Goal: Entertainment & Leisure: Browse casually

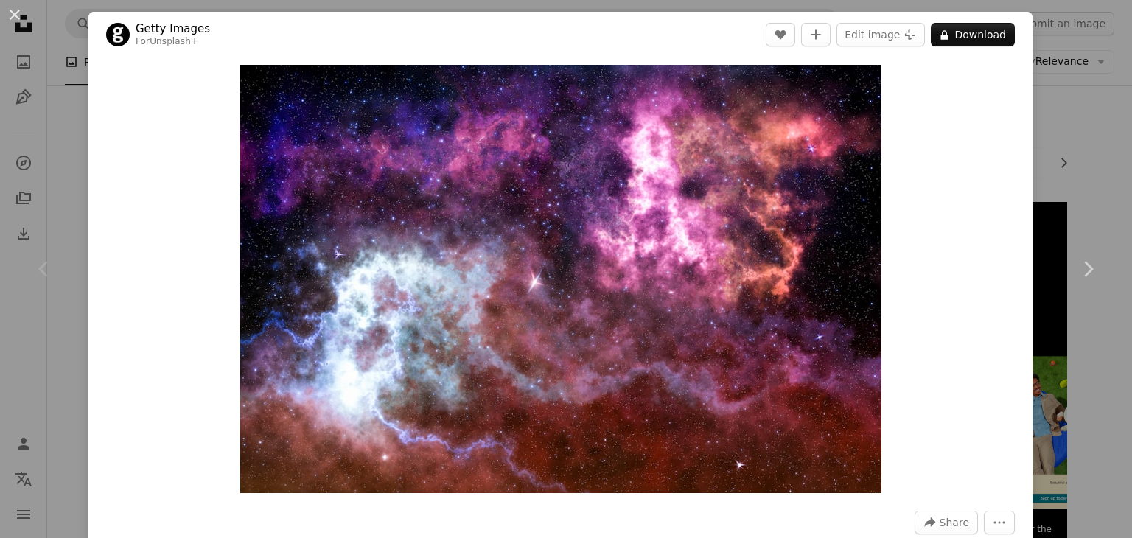
scroll to position [65, 0]
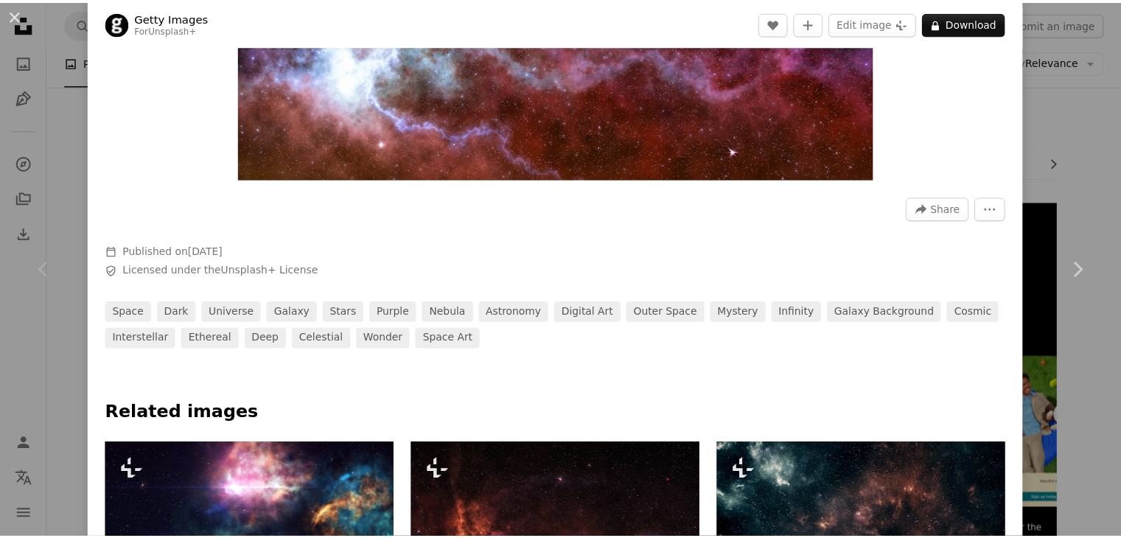
scroll to position [507, 0]
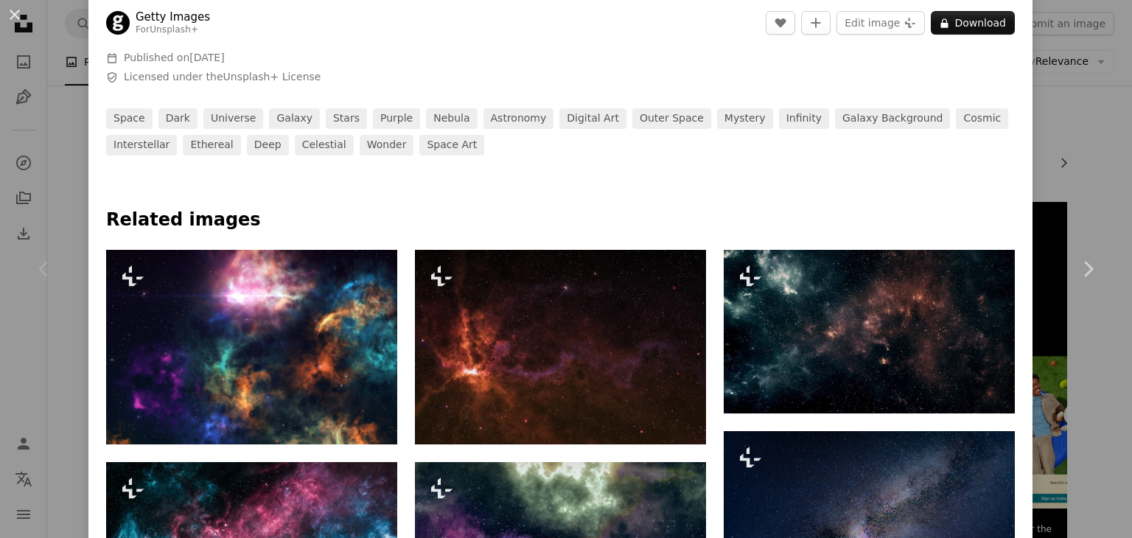
click at [1081, 142] on div "An X shape Chevron left Chevron right Getty Images For Unsplash+ A heart A plus…" at bounding box center [566, 269] width 1132 height 538
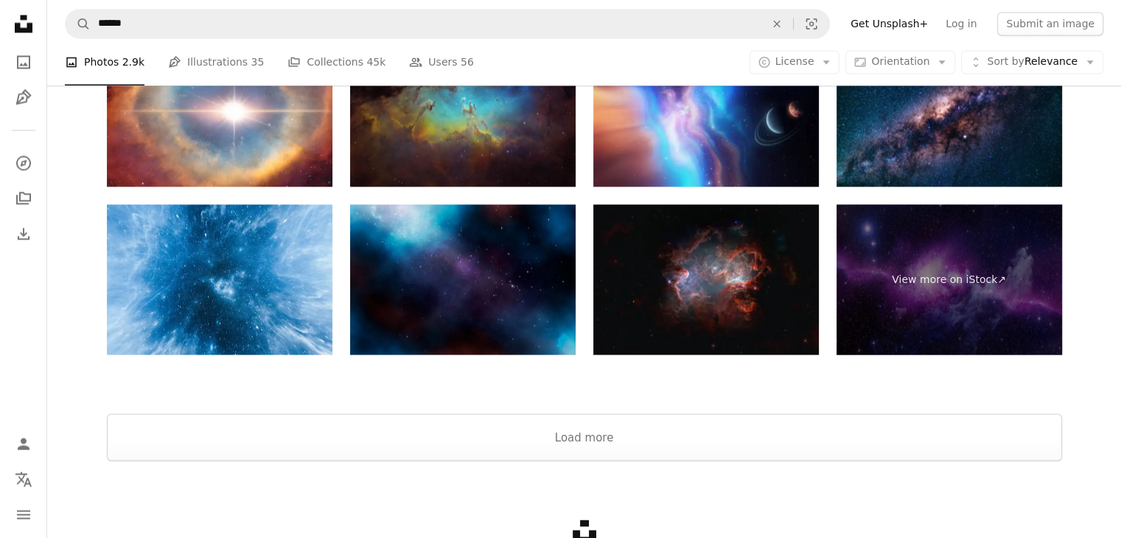
scroll to position [2699, 0]
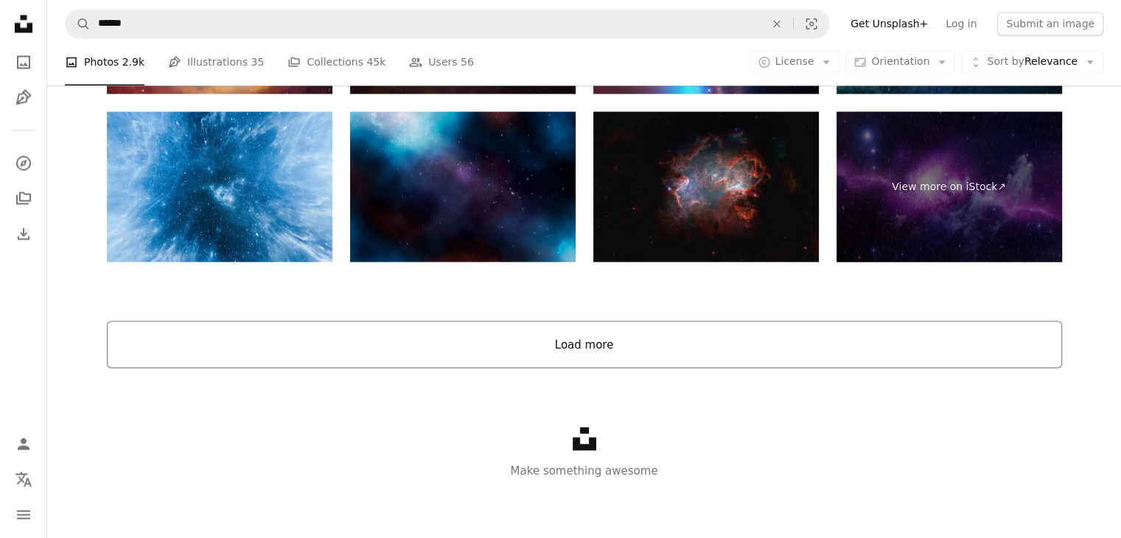
click at [613, 341] on button "Load more" at bounding box center [584, 344] width 955 height 47
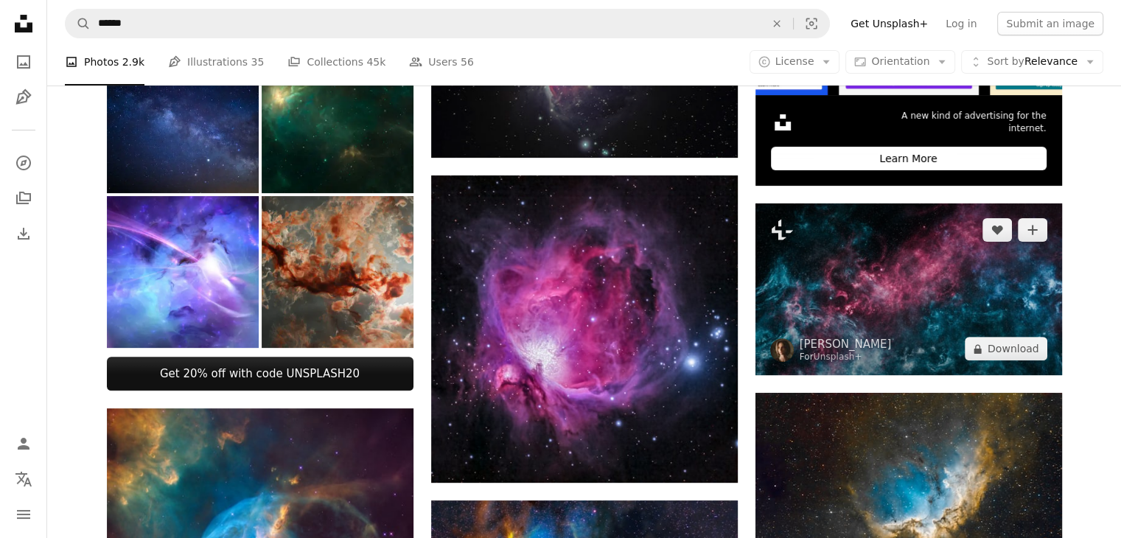
scroll to position [708, 0]
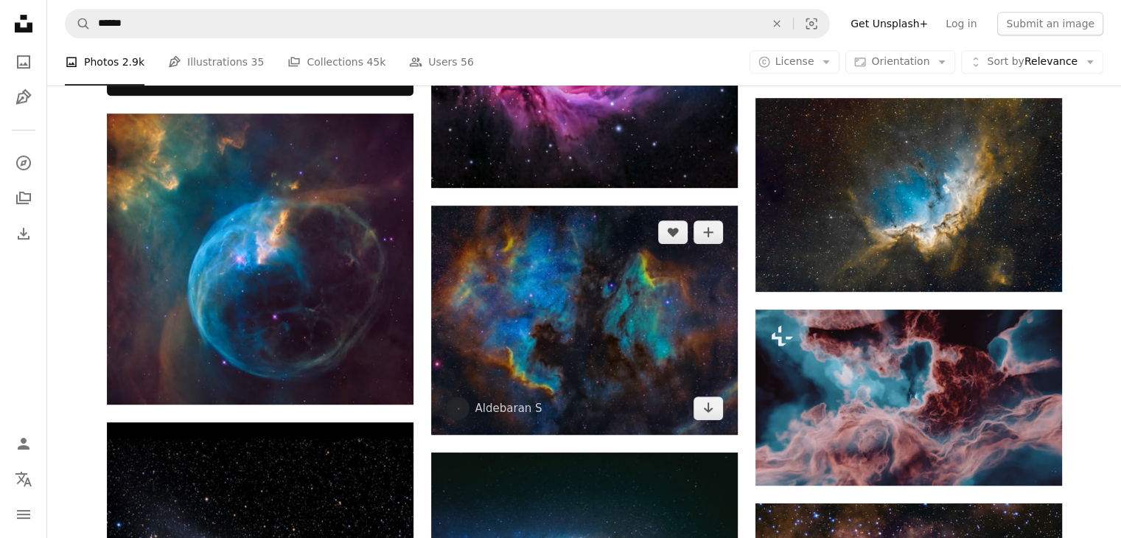
click at [631, 298] on img at bounding box center [584, 320] width 307 height 229
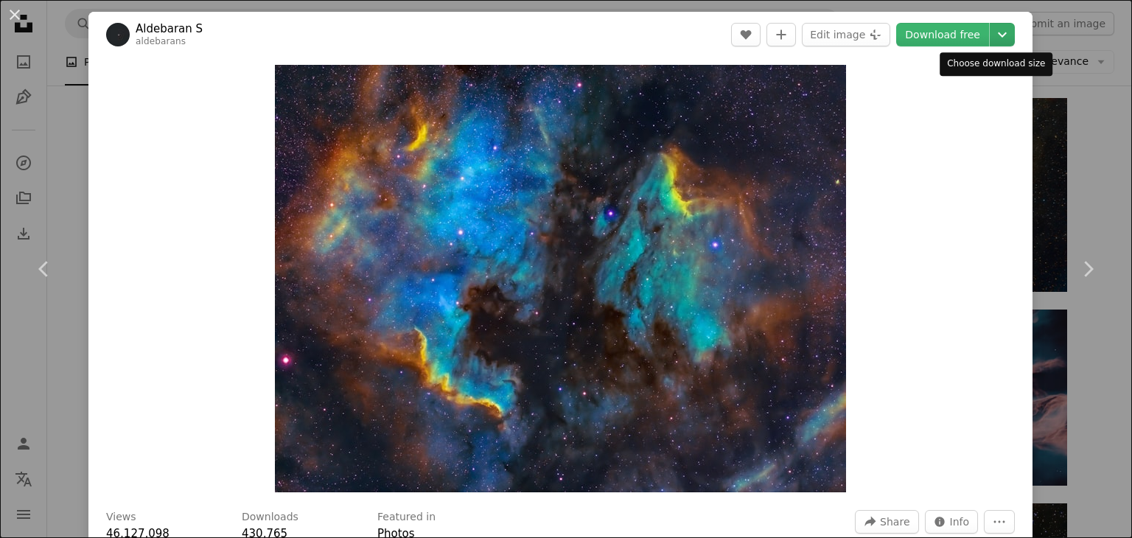
click at [991, 36] on icon "Chevron down" at bounding box center [1003, 35] width 24 height 18
click at [1014, 287] on dialog "An X shape Chevron left Chevron right Aldebaran S aldebarans A heart A plus sig…" at bounding box center [566, 269] width 1132 height 538
click at [1027, 170] on div "An X shape Chevron left Chevron right Aldebaran S aldebarans A heart A plus sig…" at bounding box center [566, 269] width 1132 height 538
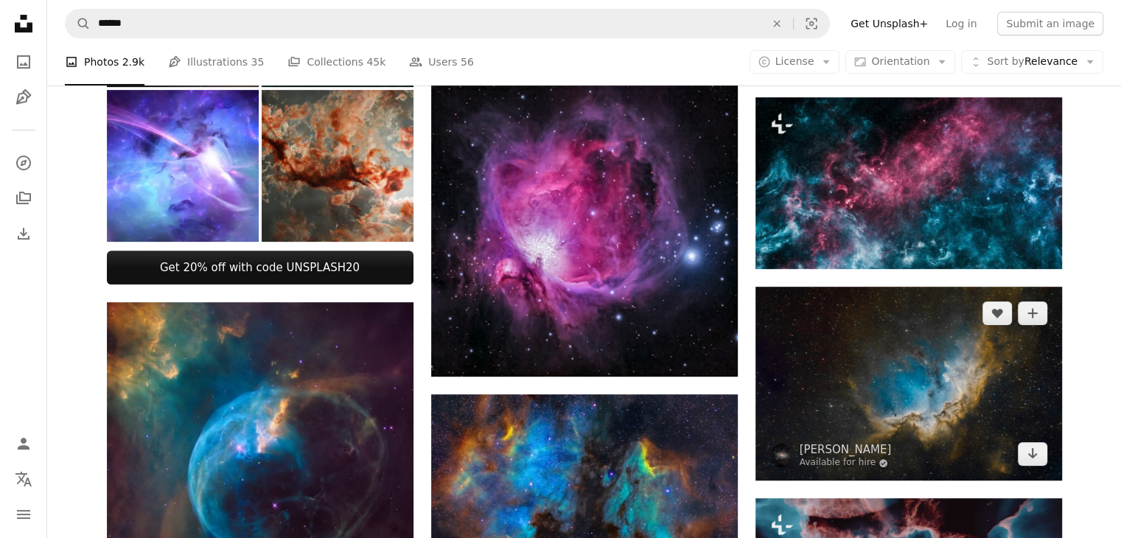
scroll to position [487, 0]
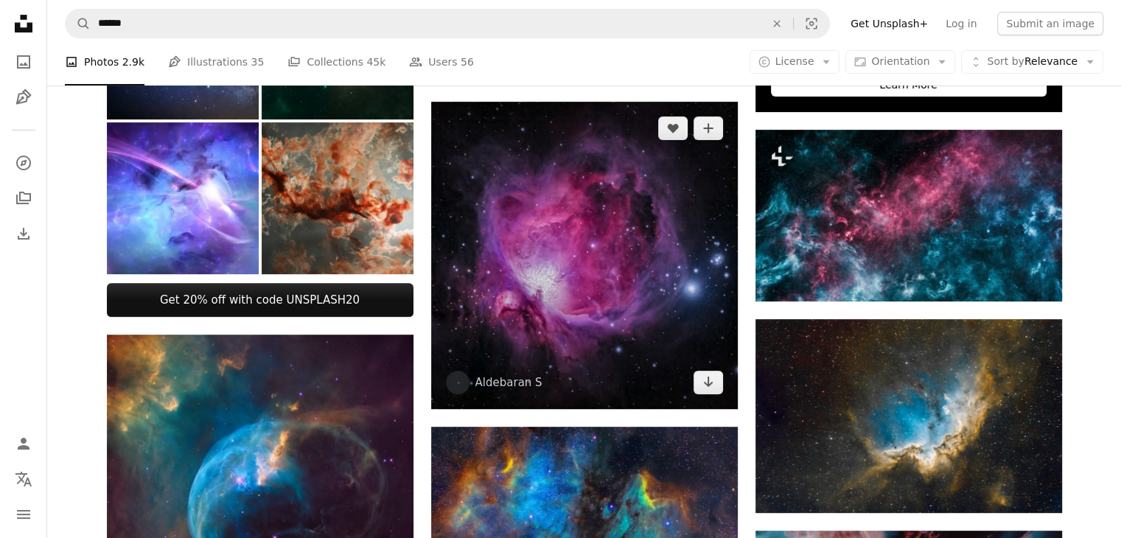
click at [618, 245] on img at bounding box center [584, 255] width 307 height 307
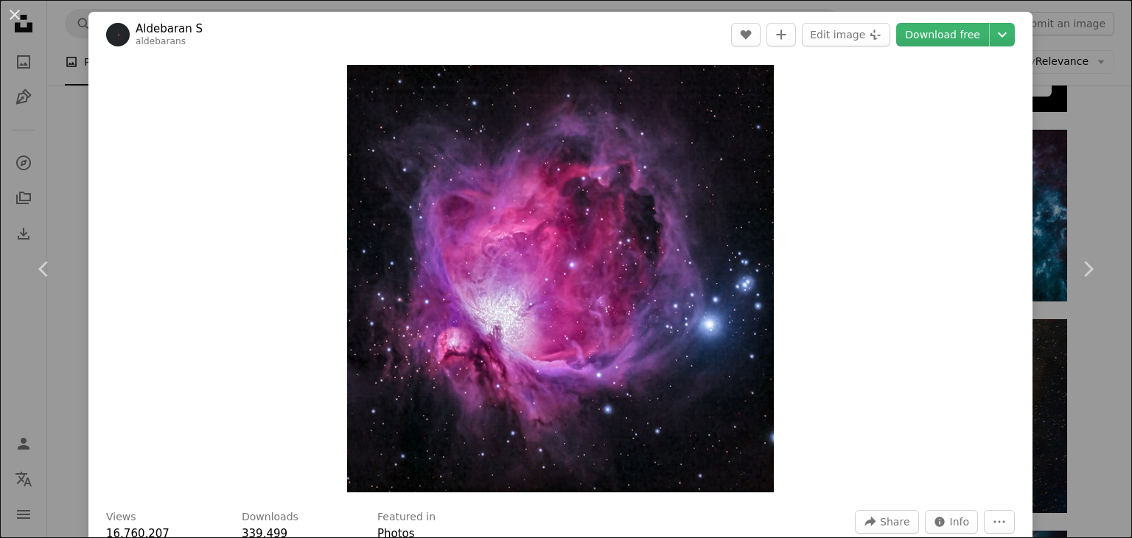
click at [1057, 197] on div "An X shape Chevron left Chevron right Aldebaran S aldebarans A heart A plus sig…" at bounding box center [566, 269] width 1132 height 538
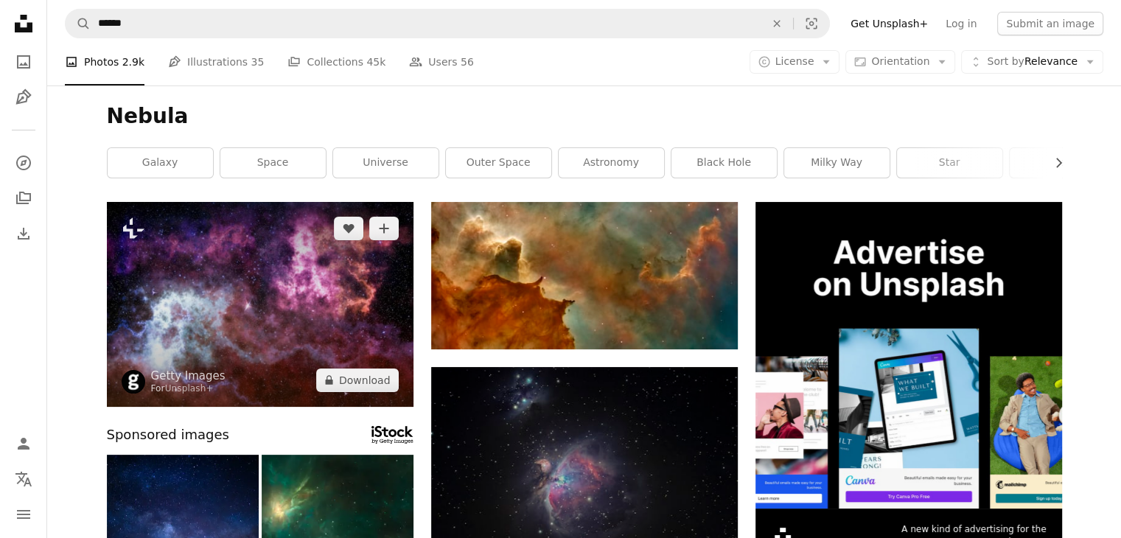
click at [312, 282] on img at bounding box center [260, 304] width 307 height 205
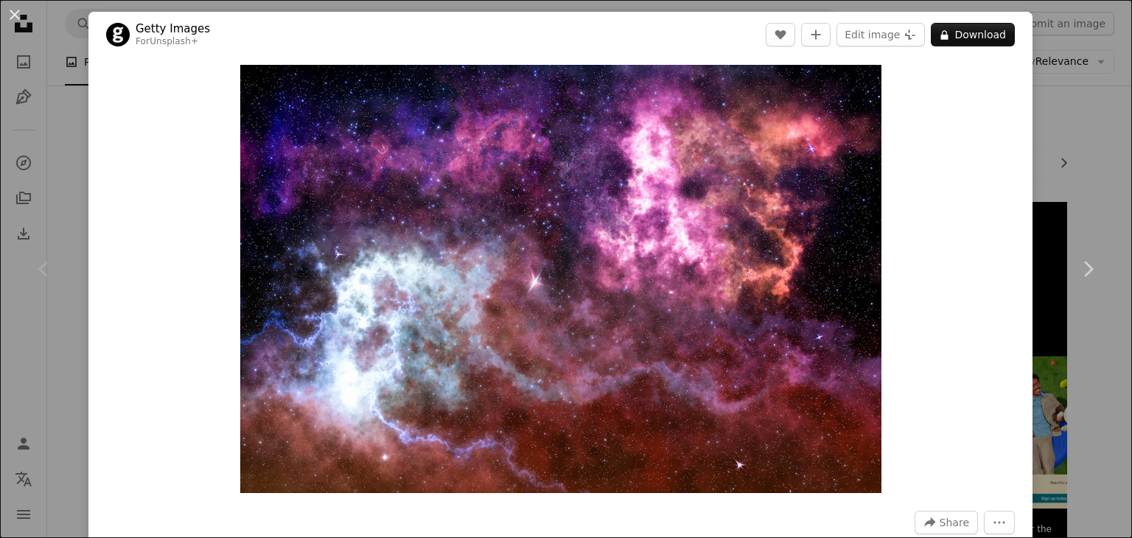
click at [1081, 133] on div "An X shape Chevron left Chevron right Getty Images For Unsplash+ A heart A plus…" at bounding box center [566, 269] width 1132 height 538
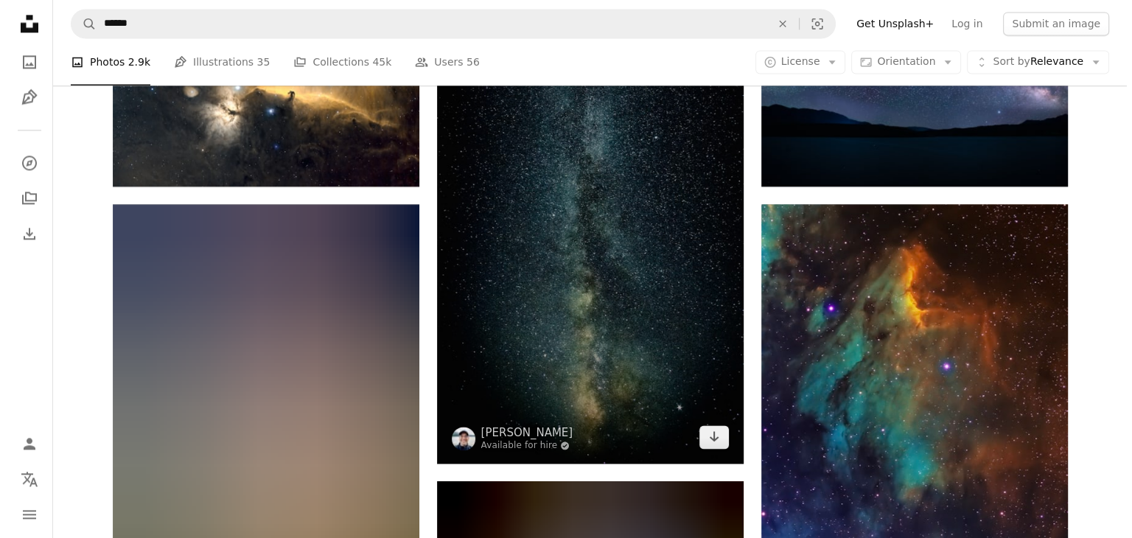
scroll to position [2285, 0]
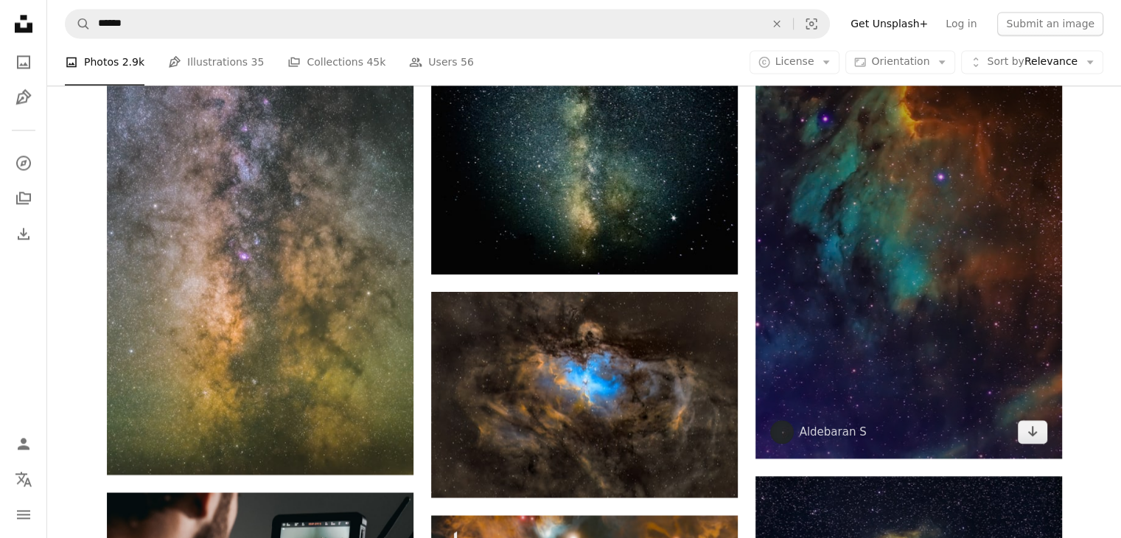
click at [862, 210] on img at bounding box center [909, 237] width 307 height 444
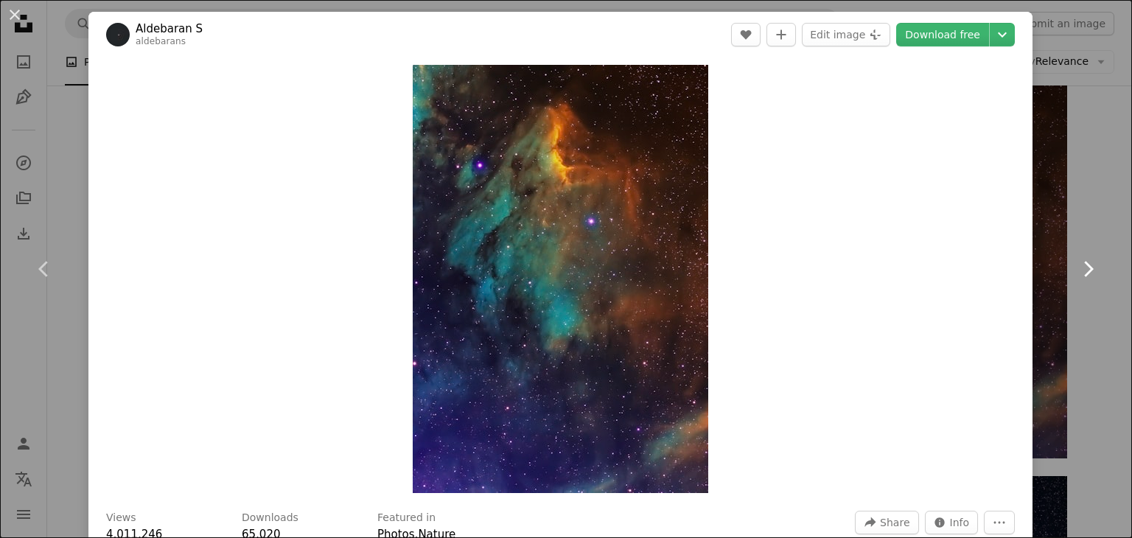
click at [1097, 219] on link "Chevron right" at bounding box center [1088, 269] width 88 height 142
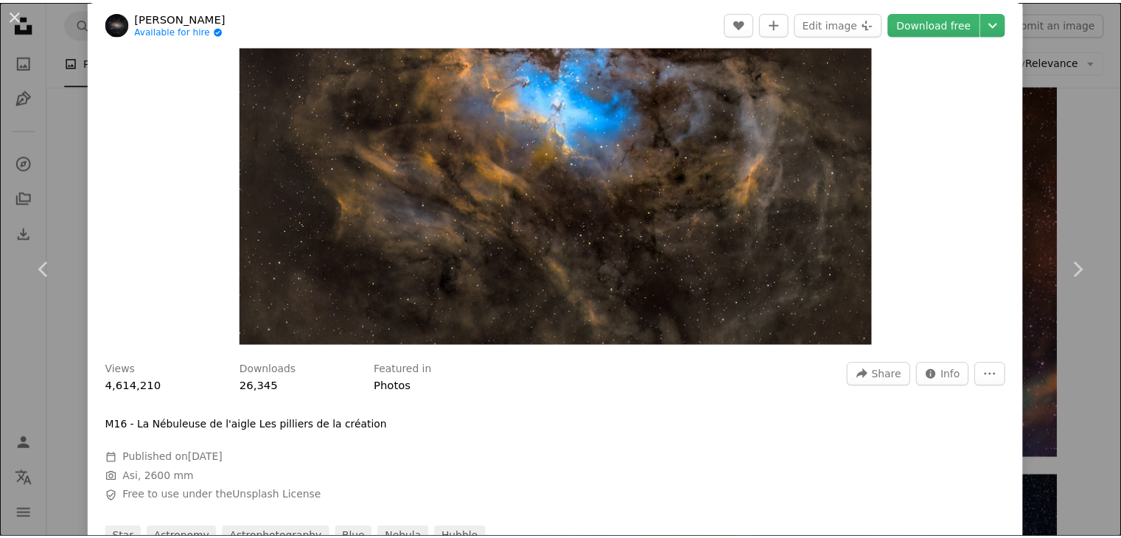
scroll to position [618, 0]
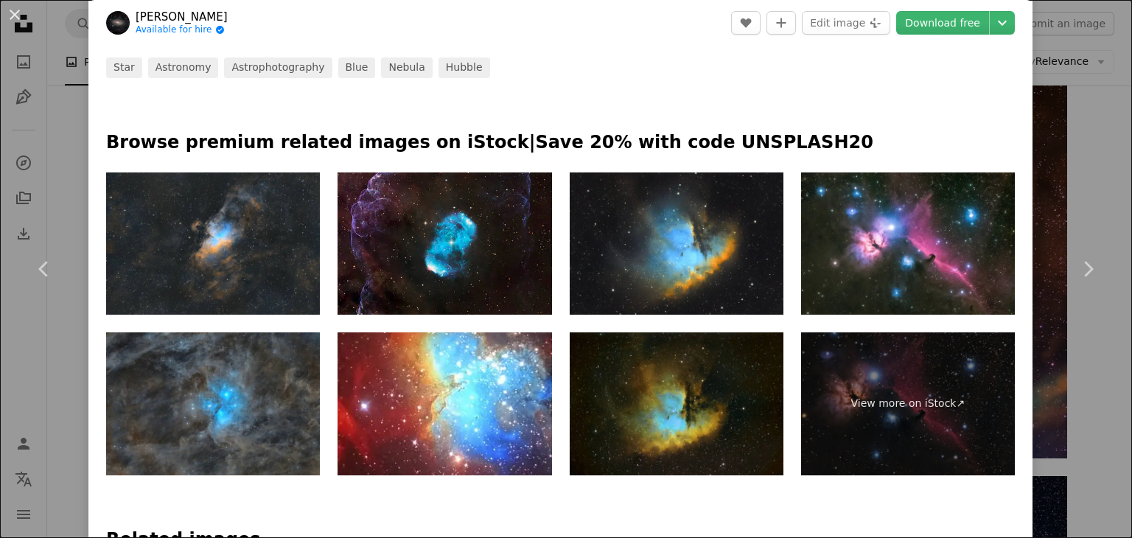
click at [1081, 190] on div "An X shape Chevron left Chevron right [PERSON_NAME] Available for hire A checkm…" at bounding box center [566, 269] width 1132 height 538
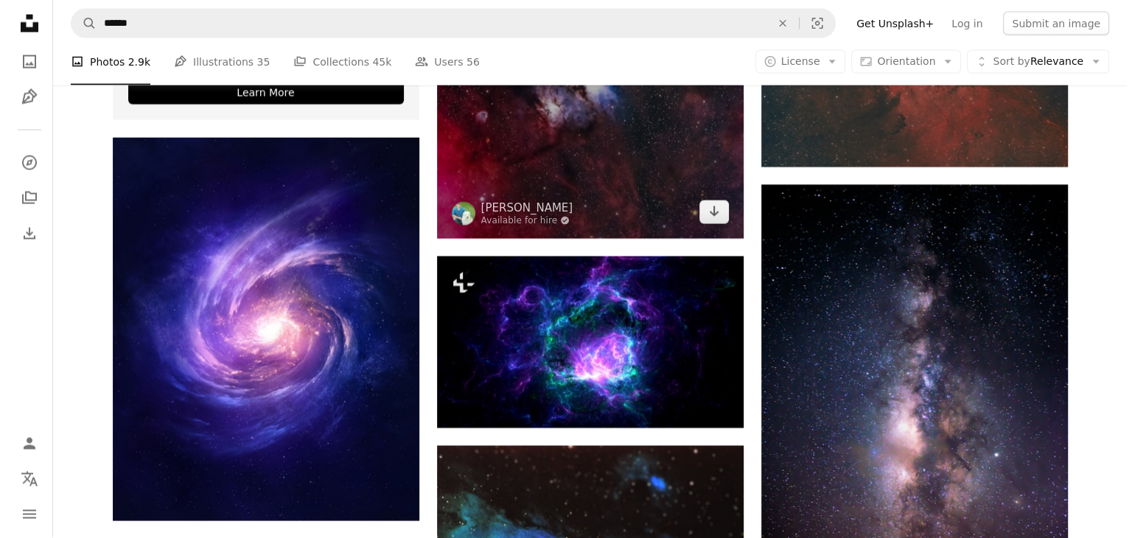
scroll to position [3096, 0]
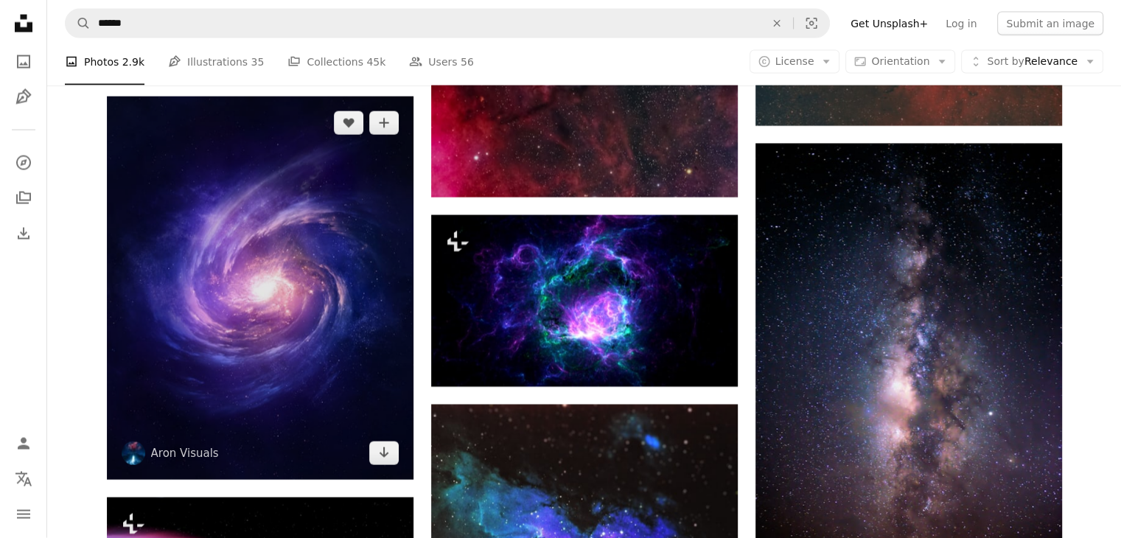
click at [238, 283] on img at bounding box center [260, 288] width 307 height 383
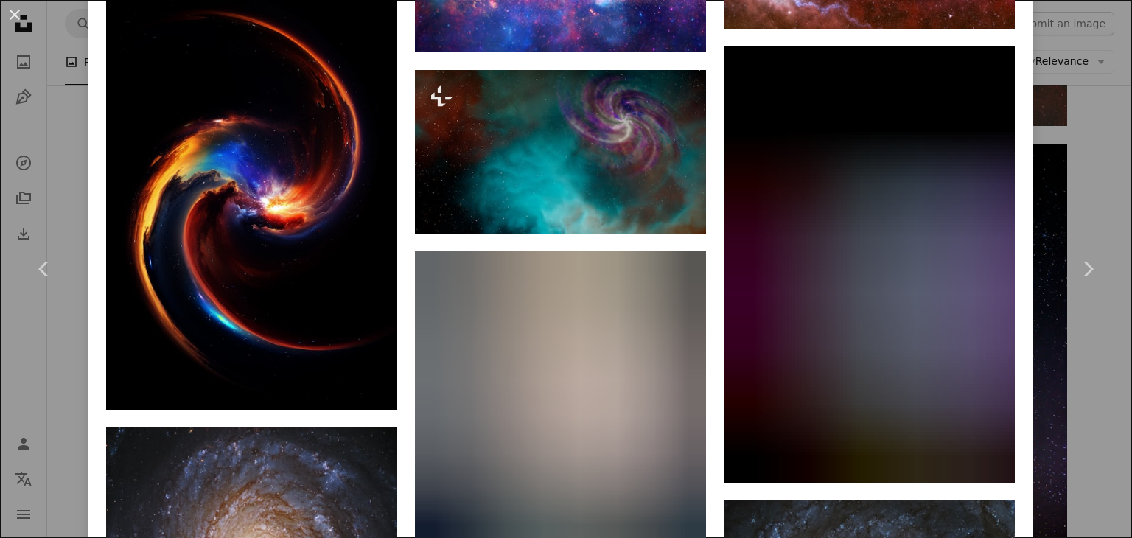
scroll to position [2432, 0]
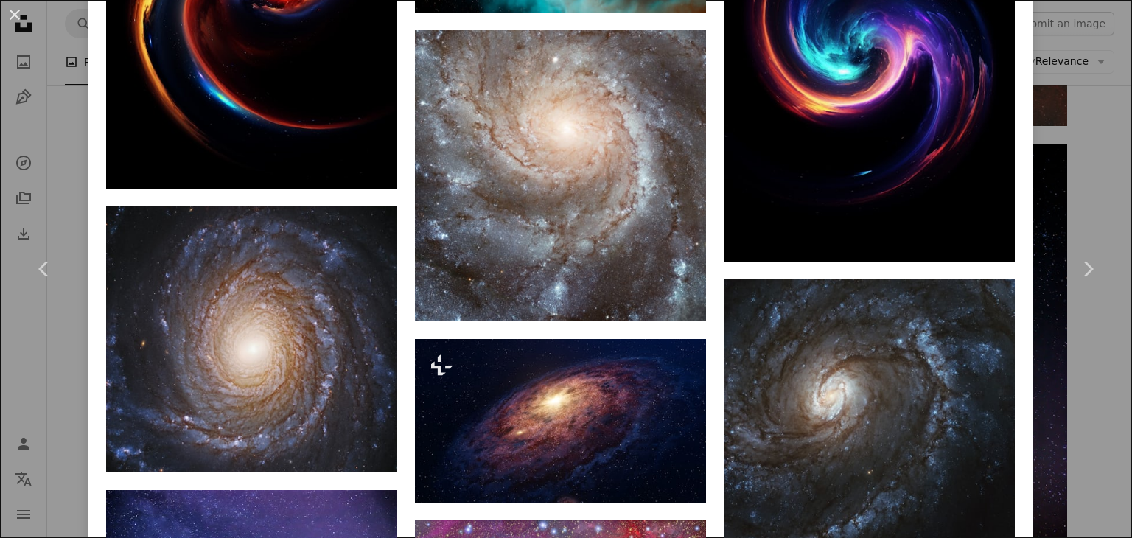
click at [1085, 195] on div "An X shape Chevron left Chevron right [PERSON_NAME] Visuals aronvisuals A heart…" at bounding box center [566, 269] width 1132 height 538
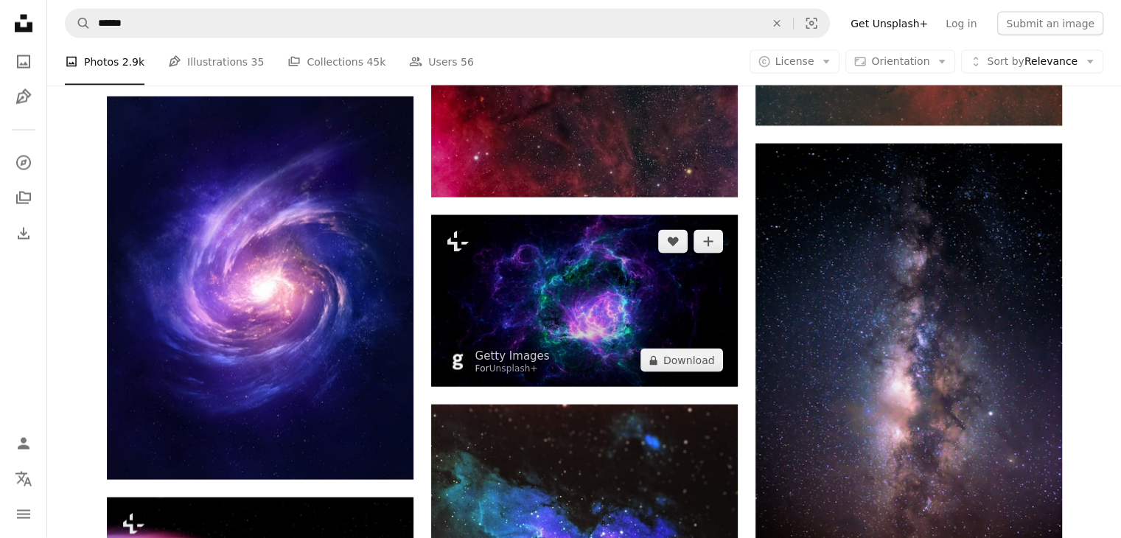
click at [591, 304] on img at bounding box center [584, 301] width 307 height 172
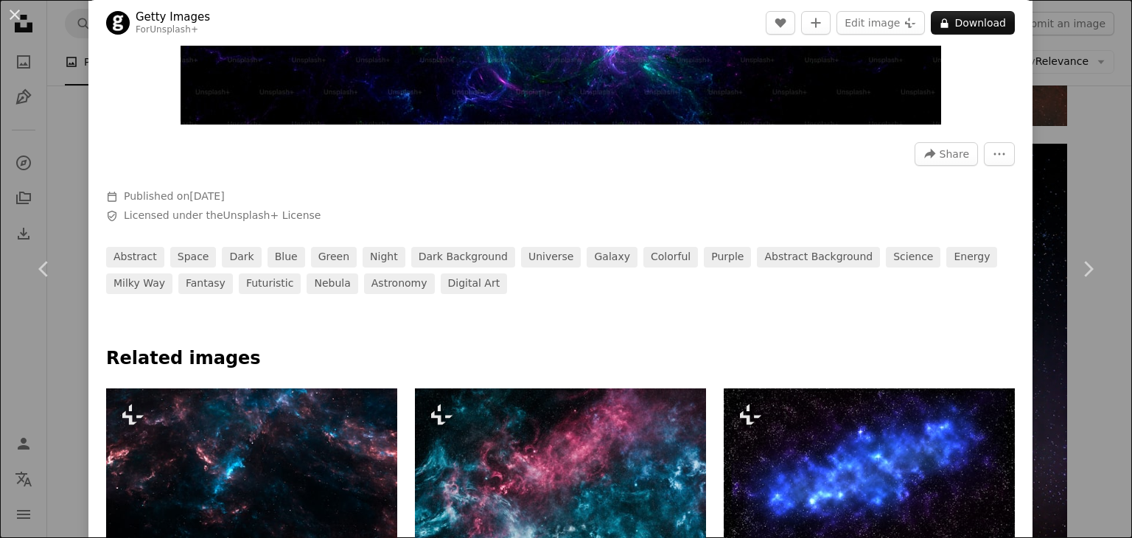
scroll to position [590, 0]
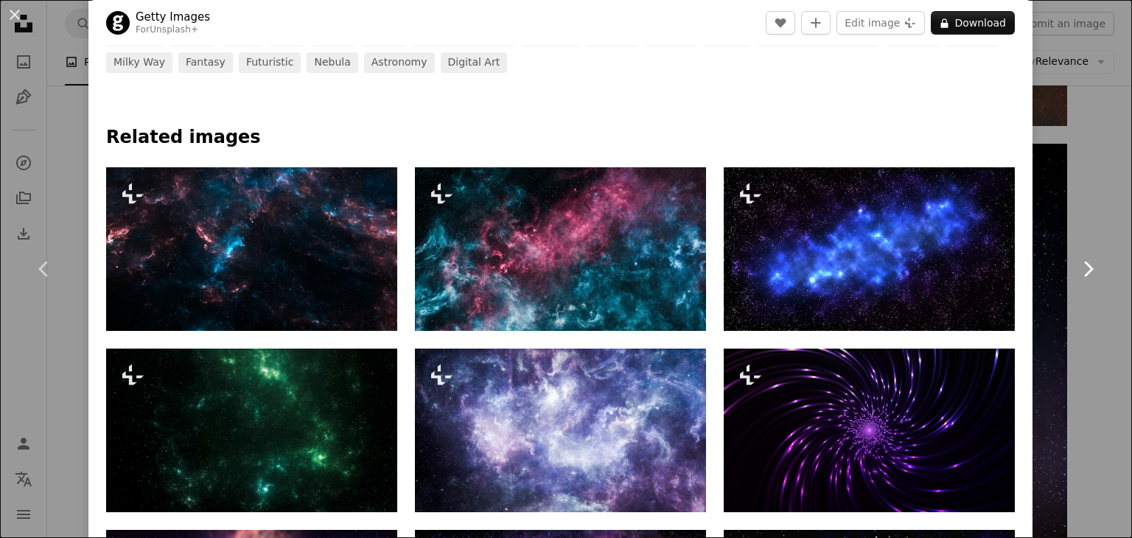
click at [1102, 295] on link "Chevron right" at bounding box center [1088, 269] width 88 height 142
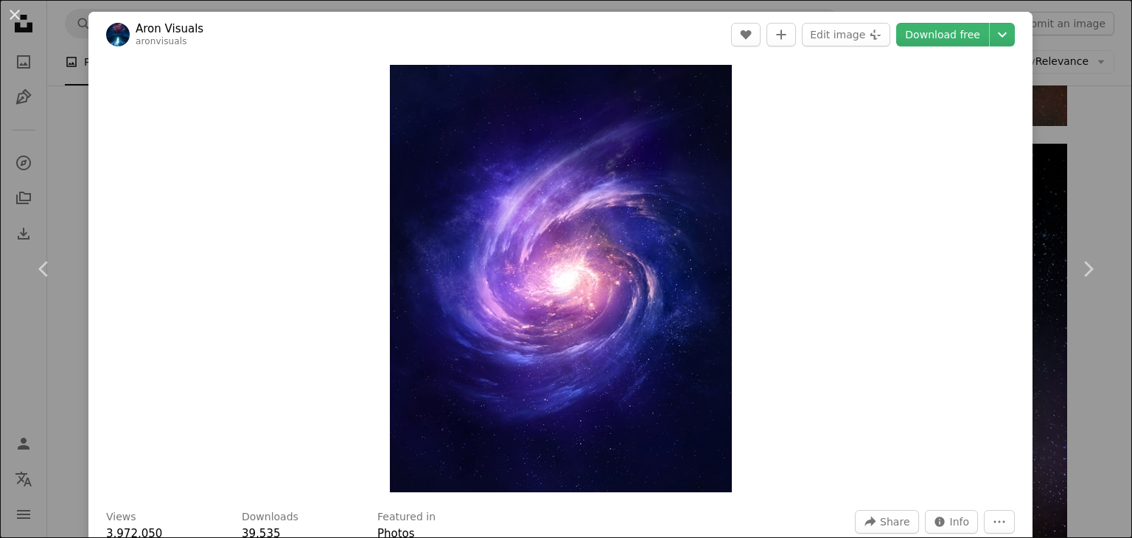
click at [1123, 189] on html "Unsplash logo Unsplash Home A photo Pen Tool A compass A stack of folders Downl…" at bounding box center [566, 363] width 1132 height 6918
click at [1084, 72] on div "An X shape Chevron left Chevron right [PERSON_NAME] Visuals aronvisuals A heart…" at bounding box center [566, 269] width 1132 height 538
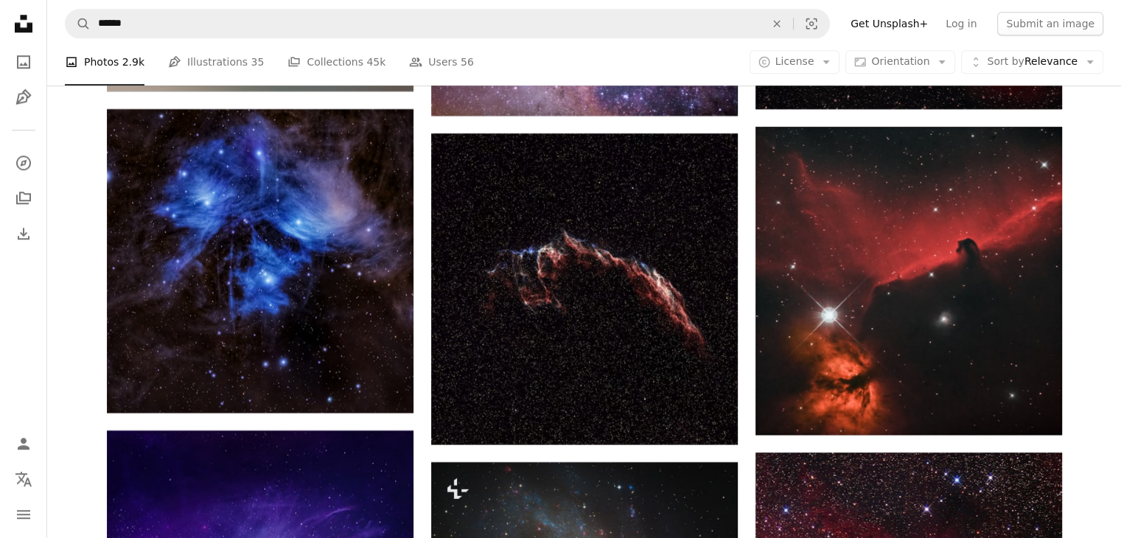
scroll to position [7003, 0]
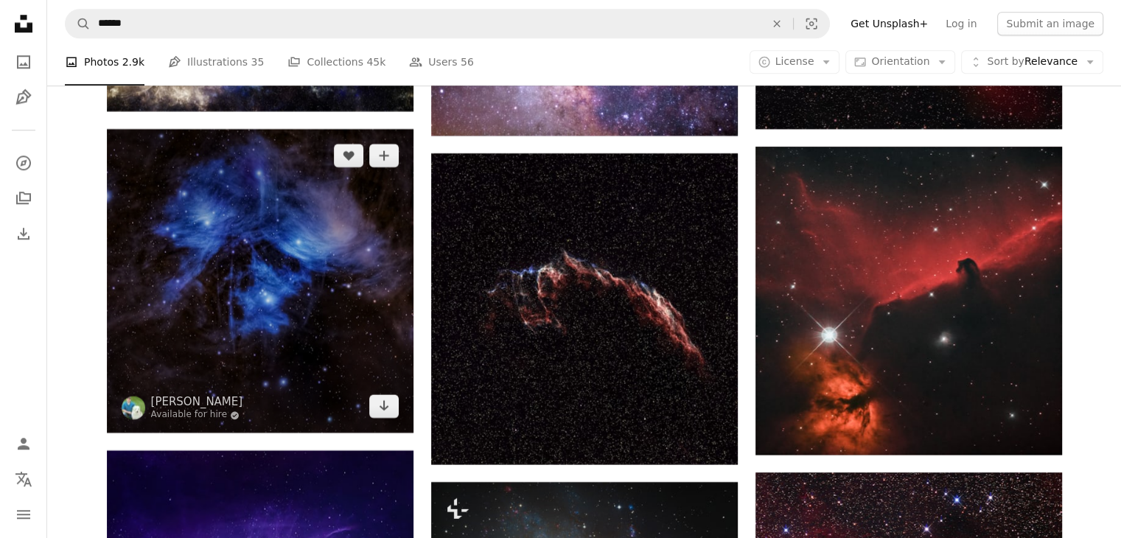
click at [243, 271] on img at bounding box center [260, 281] width 307 height 304
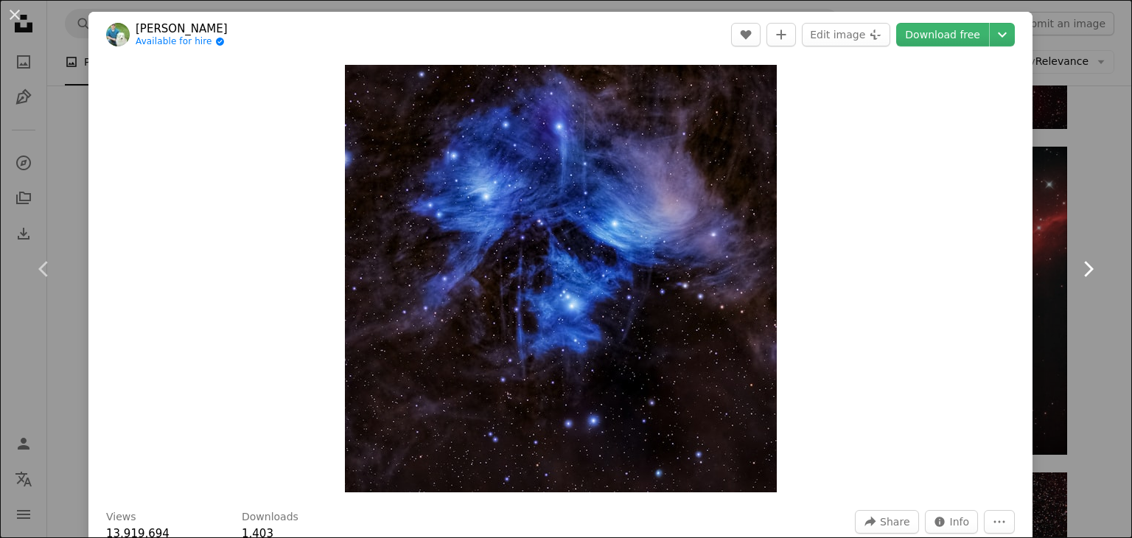
click at [1092, 281] on link "Chevron right" at bounding box center [1088, 269] width 88 height 142
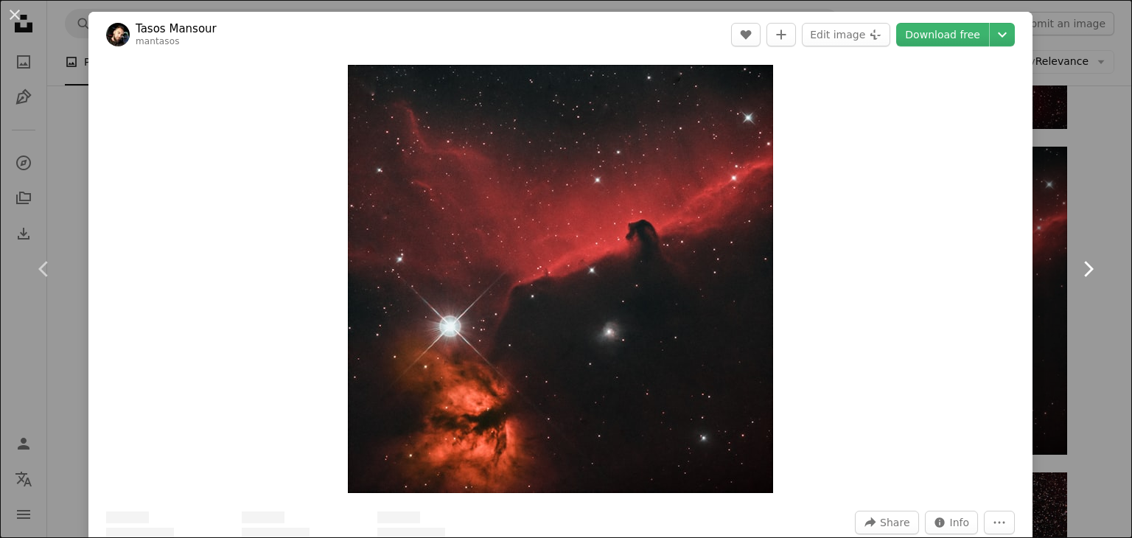
click at [1044, 326] on link "Chevron right" at bounding box center [1088, 269] width 88 height 142
click at [1043, 182] on div "An X shape Chevron left Chevron right [PERSON_NAME] mantasos A heart A plus sig…" at bounding box center [566, 269] width 1132 height 538
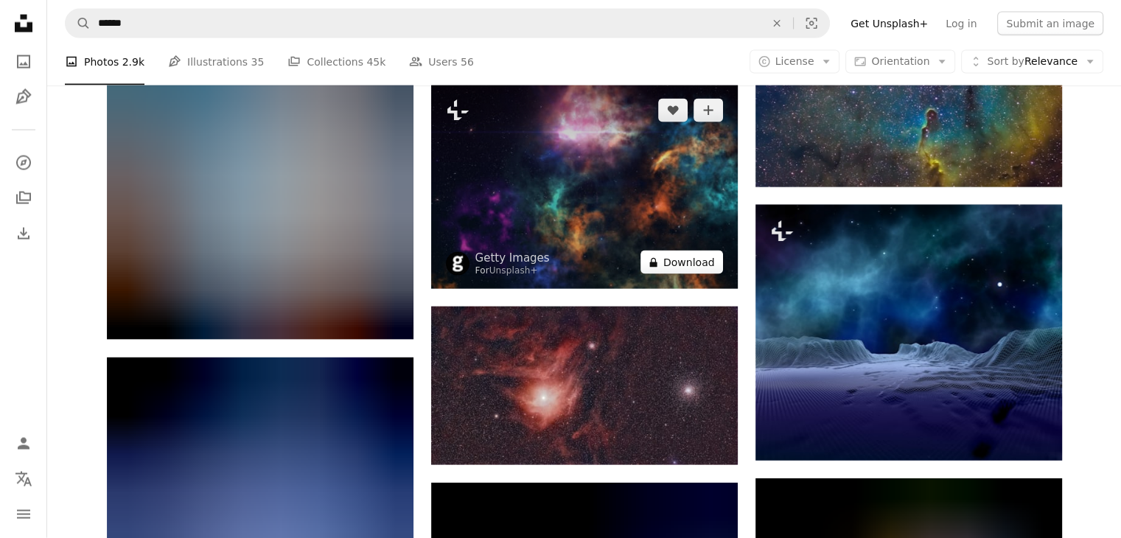
scroll to position [8919, 0]
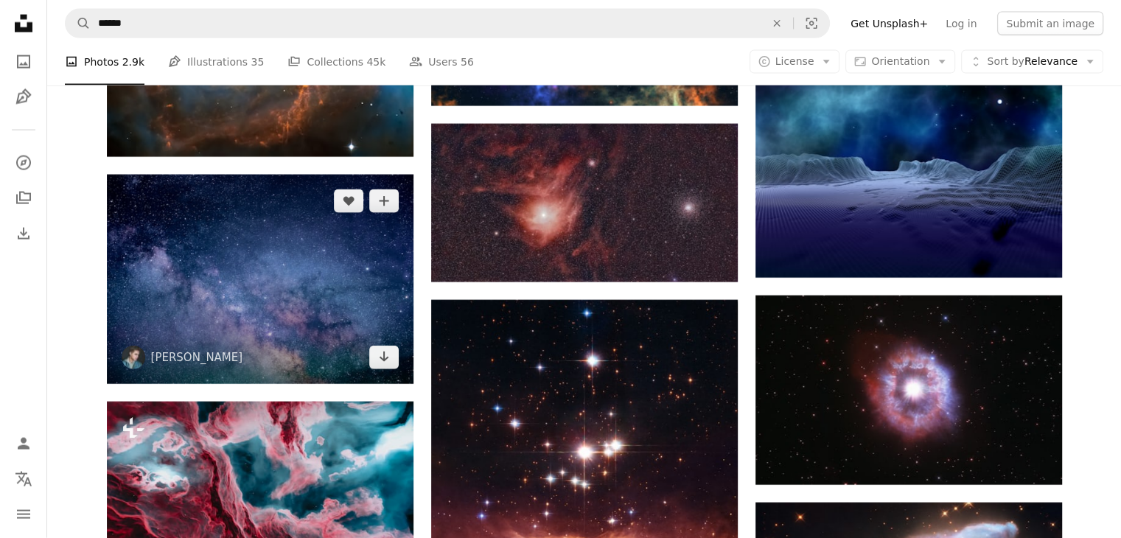
click at [283, 295] on img at bounding box center [260, 279] width 307 height 209
click at [287, 283] on img at bounding box center [260, 279] width 307 height 209
click at [278, 276] on img at bounding box center [260, 279] width 307 height 209
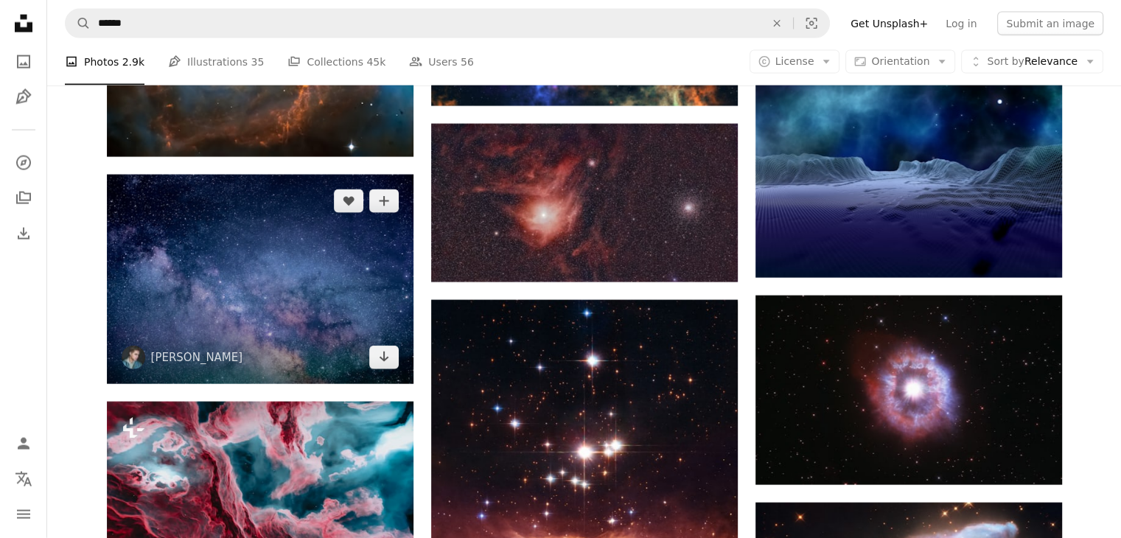
click at [278, 276] on img at bounding box center [260, 279] width 307 height 209
click at [189, 305] on img at bounding box center [260, 279] width 307 height 209
click at [277, 350] on img at bounding box center [260, 279] width 307 height 209
click at [245, 302] on img at bounding box center [260, 279] width 307 height 209
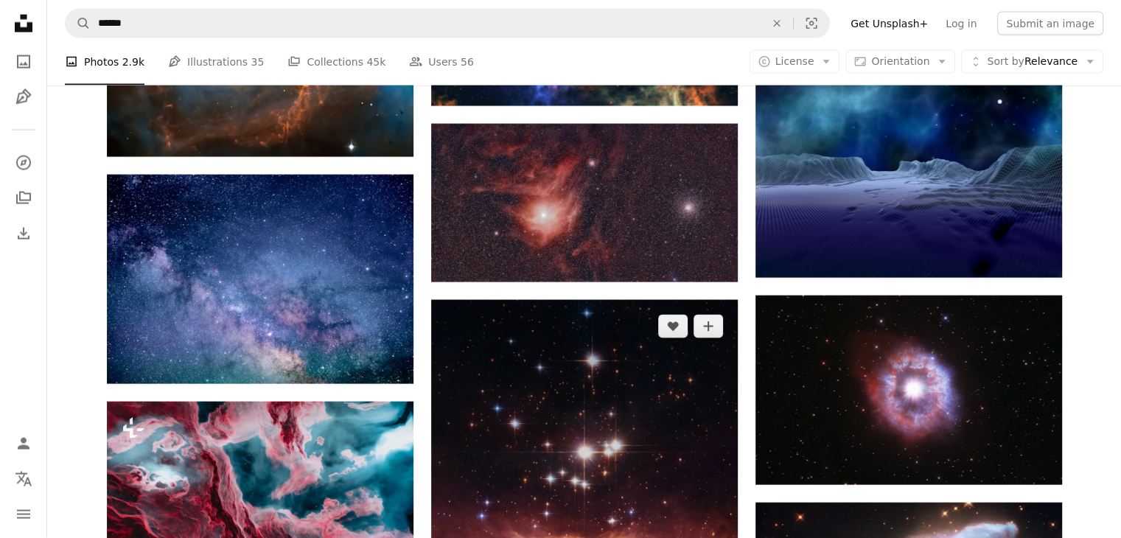
click at [528, 363] on img at bounding box center [584, 547] width 307 height 494
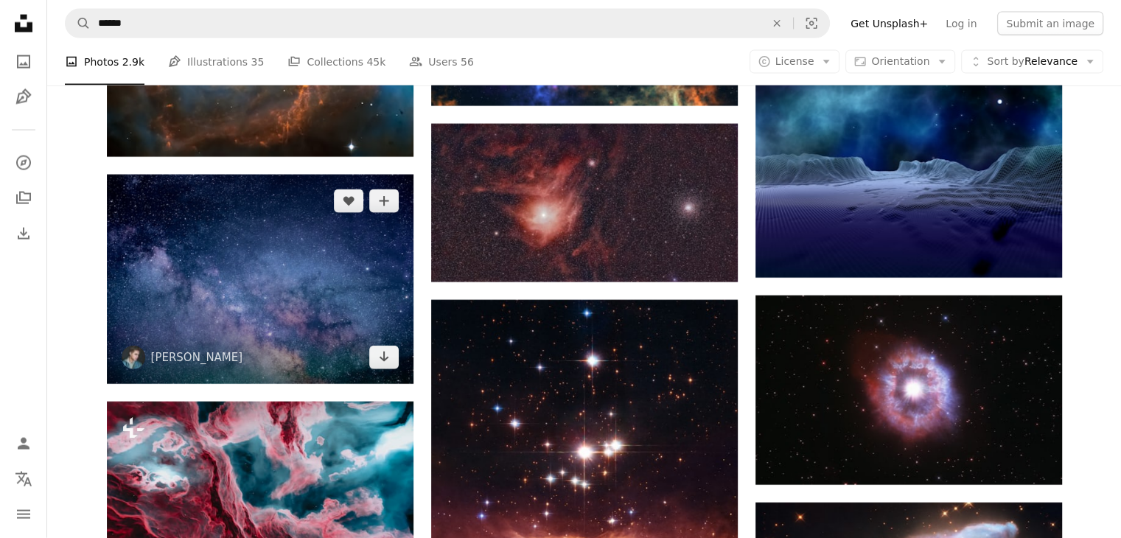
click at [304, 263] on img at bounding box center [260, 279] width 307 height 209
click at [303, 263] on img at bounding box center [260, 279] width 307 height 209
